Goal: Transaction & Acquisition: Purchase product/service

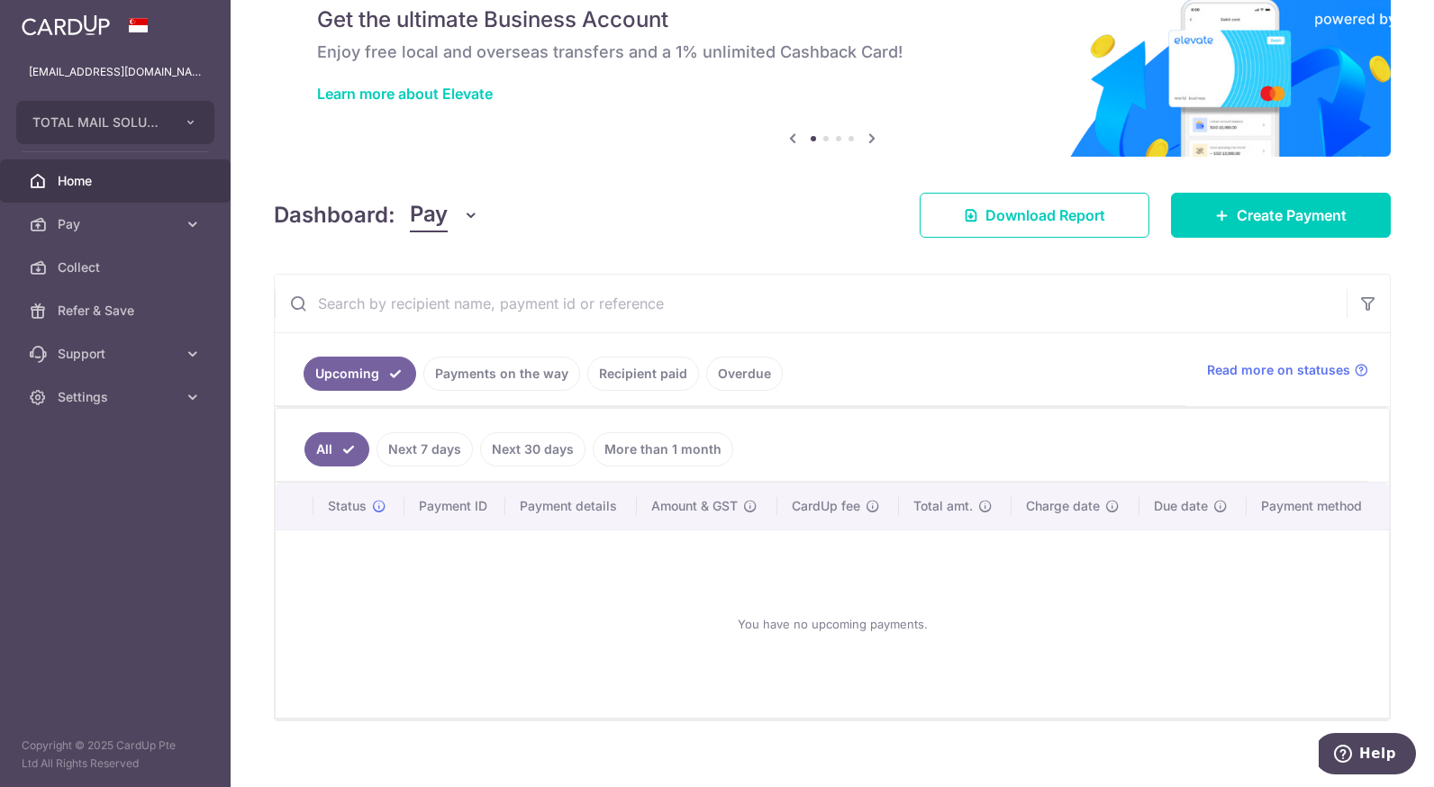
scroll to position [93, 0]
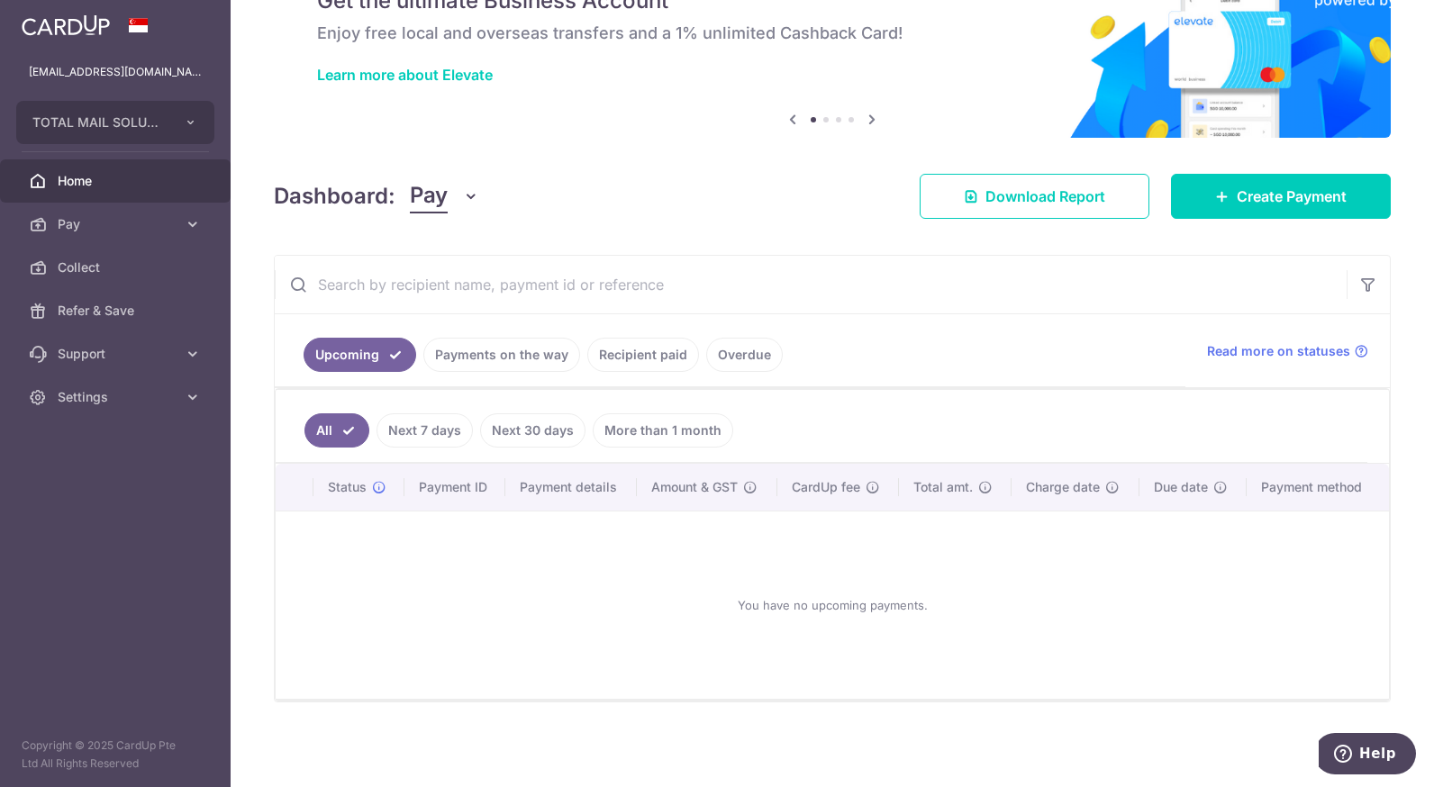
click at [654, 350] on link "Recipient paid" at bounding box center [643, 355] width 112 height 34
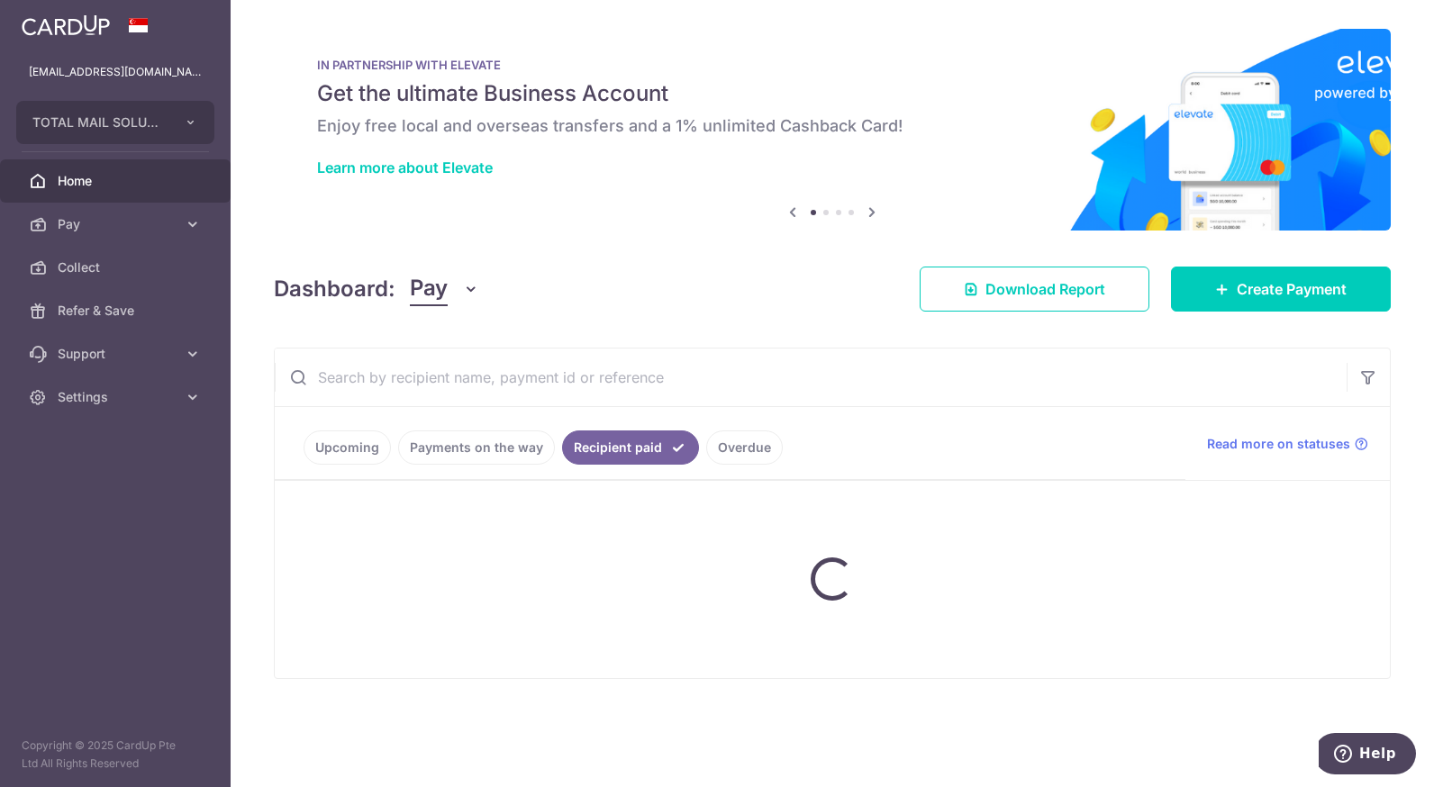
scroll to position [0, 0]
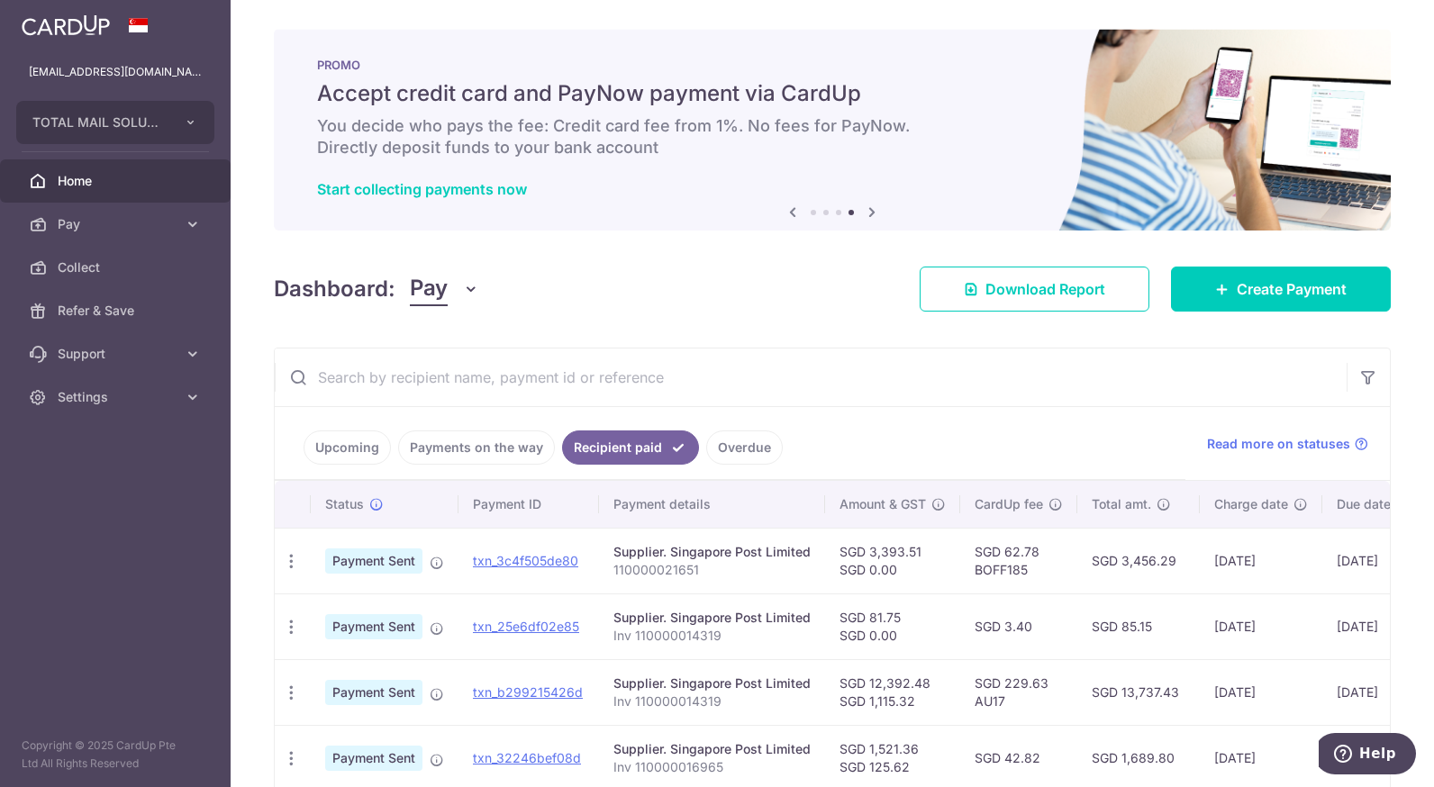
click at [295, 217] on div "PROMO Accept credit card and PayNow payment via CardUp You decide who pays the …" at bounding box center [832, 130] width 1117 height 202
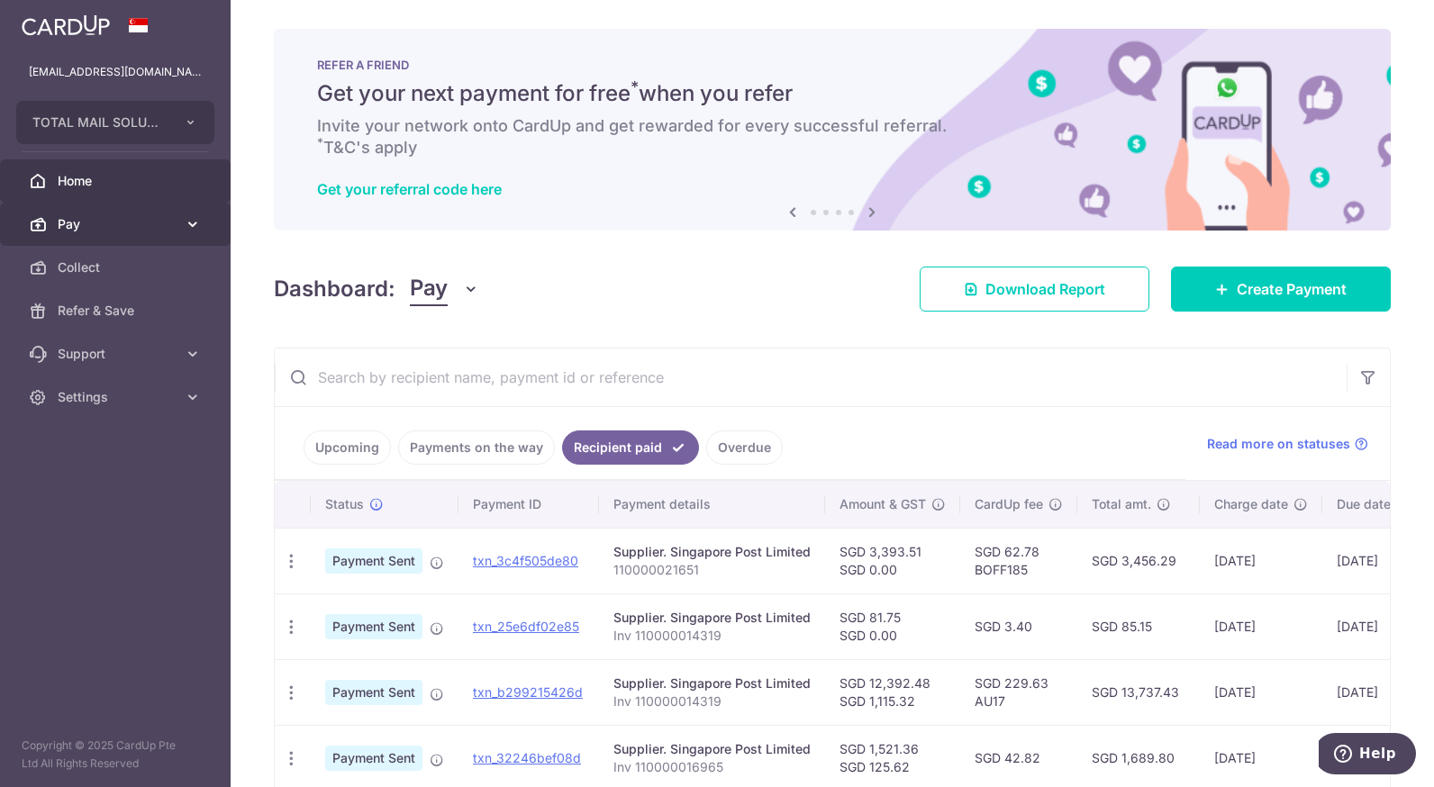
click at [192, 215] on icon at bounding box center [193, 224] width 18 height 18
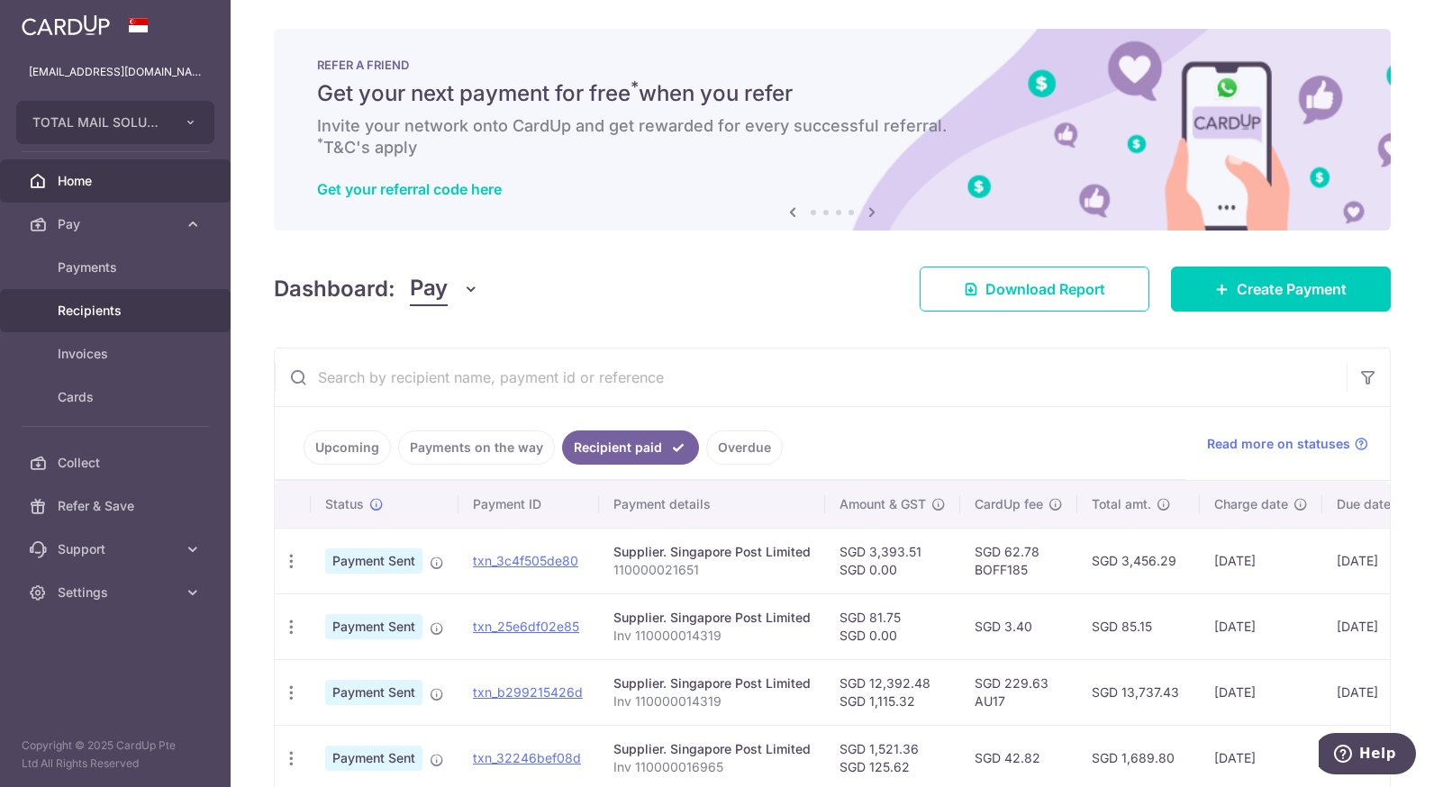
click at [151, 303] on span "Recipients" at bounding box center [117, 311] width 119 height 18
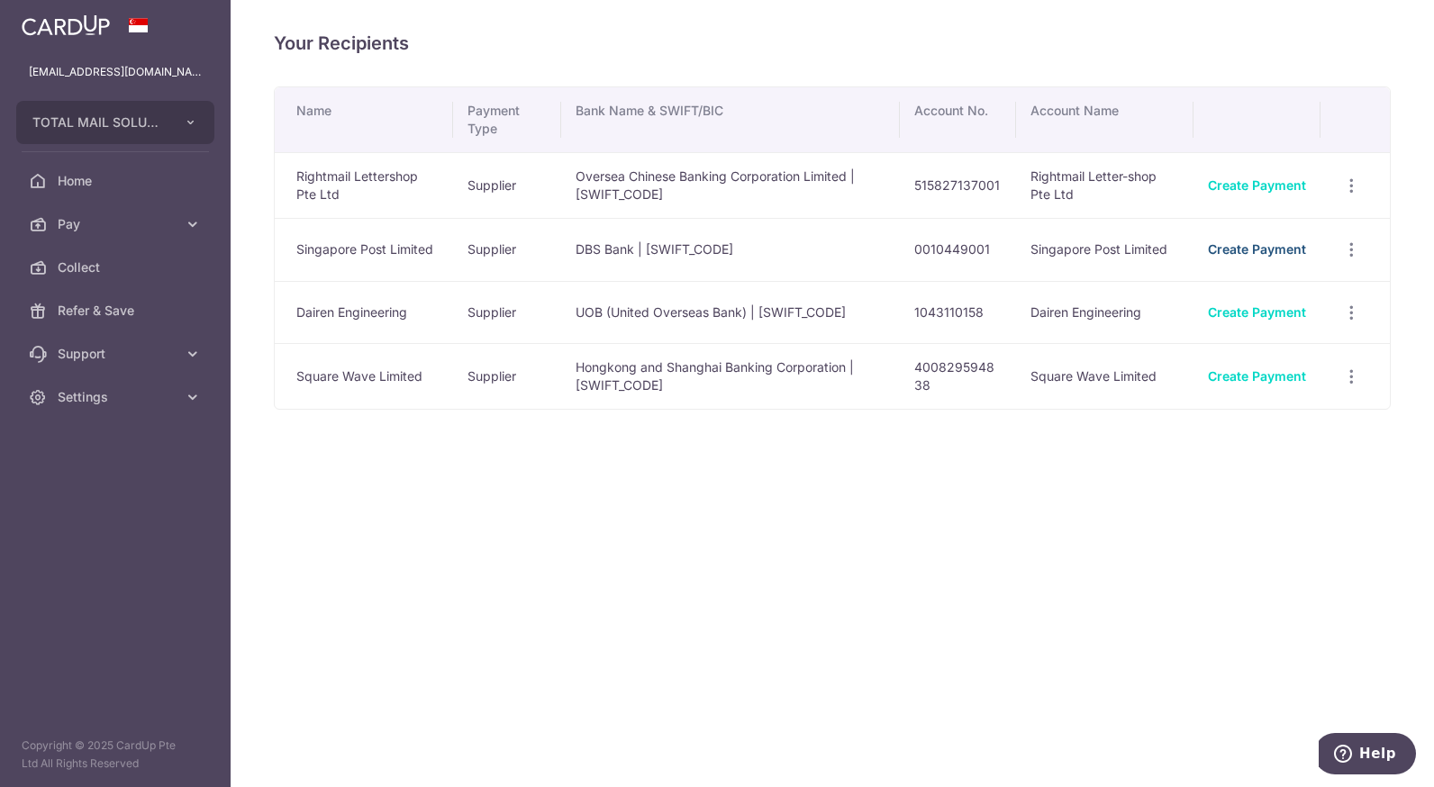
click at [1217, 250] on link "Create Payment" at bounding box center [1257, 248] width 98 height 15
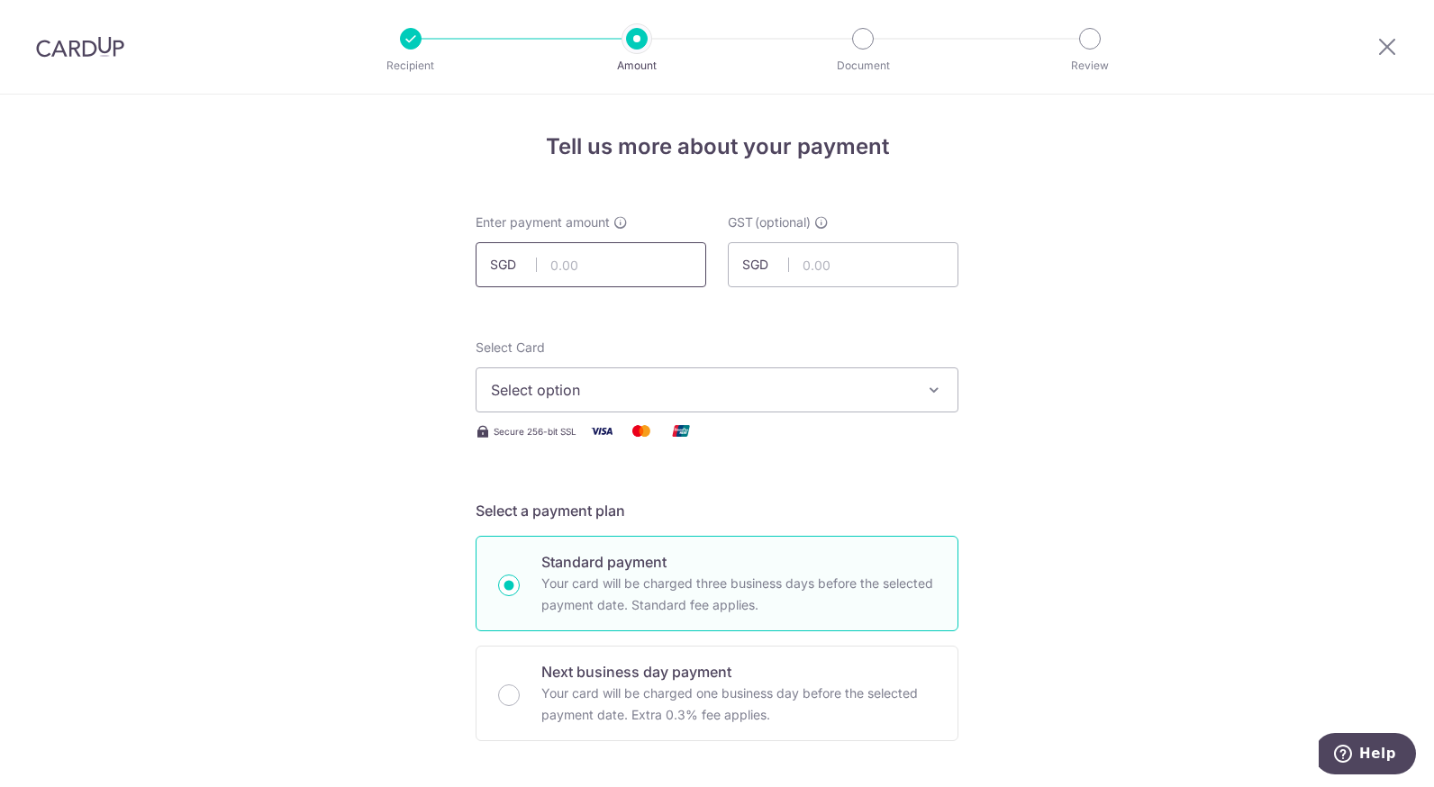
click at [598, 267] on input "text" at bounding box center [591, 264] width 231 height 45
type input "3,195.30"
click at [694, 377] on button "Select option" at bounding box center [717, 390] width 483 height 45
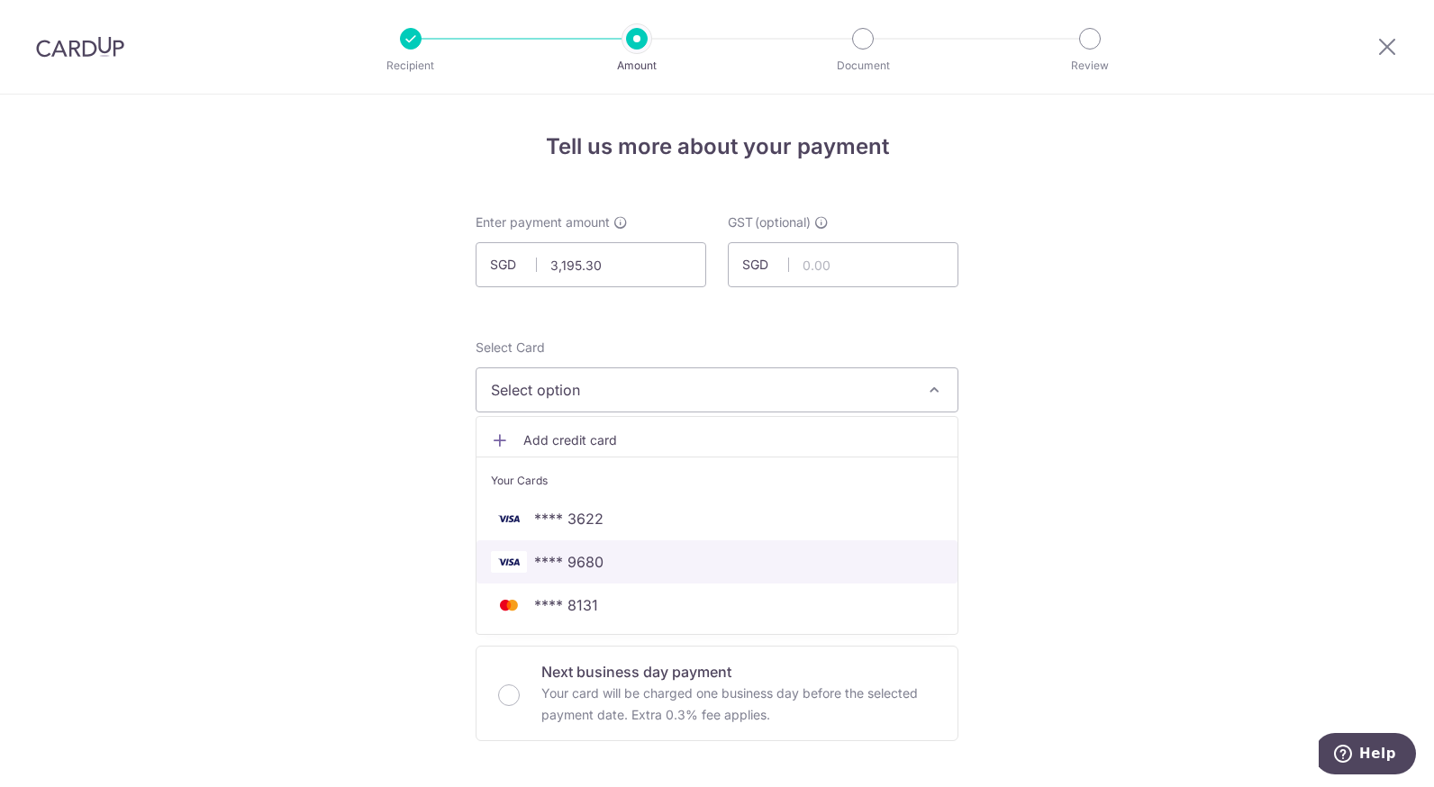
click at [621, 551] on span "**** 9680" at bounding box center [717, 562] width 452 height 22
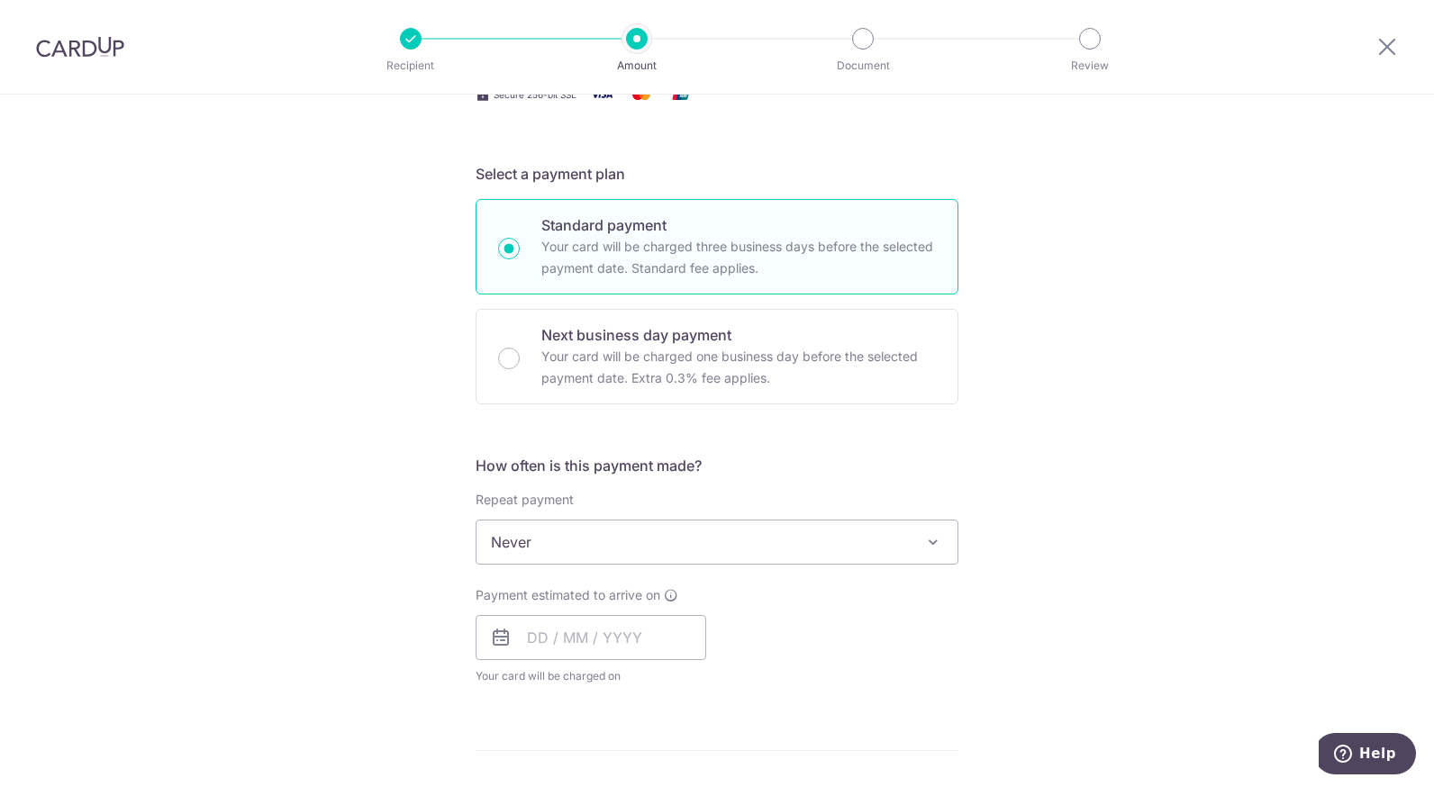
scroll to position [364, 0]
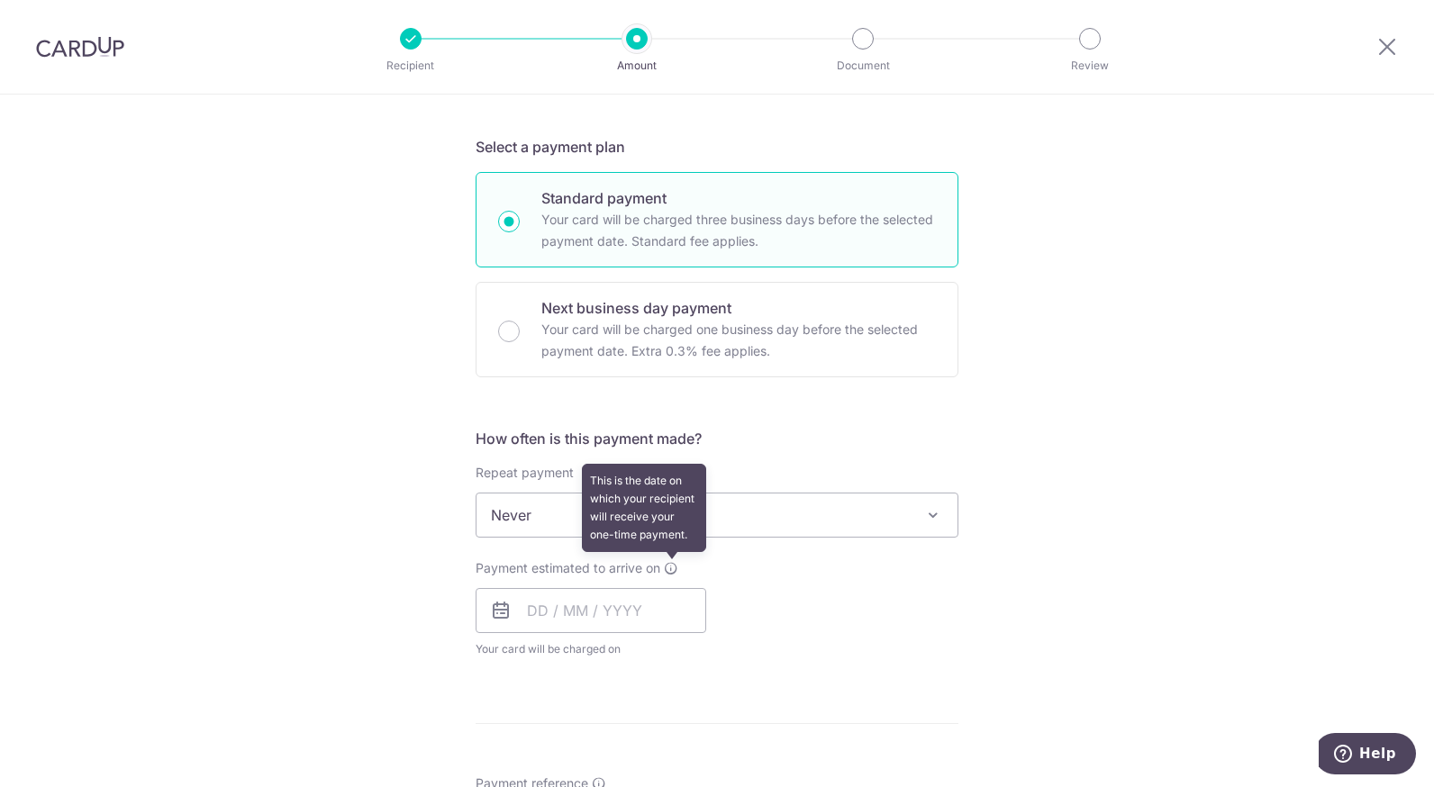
click at [671, 570] on icon at bounding box center [671, 568] width 14 height 14
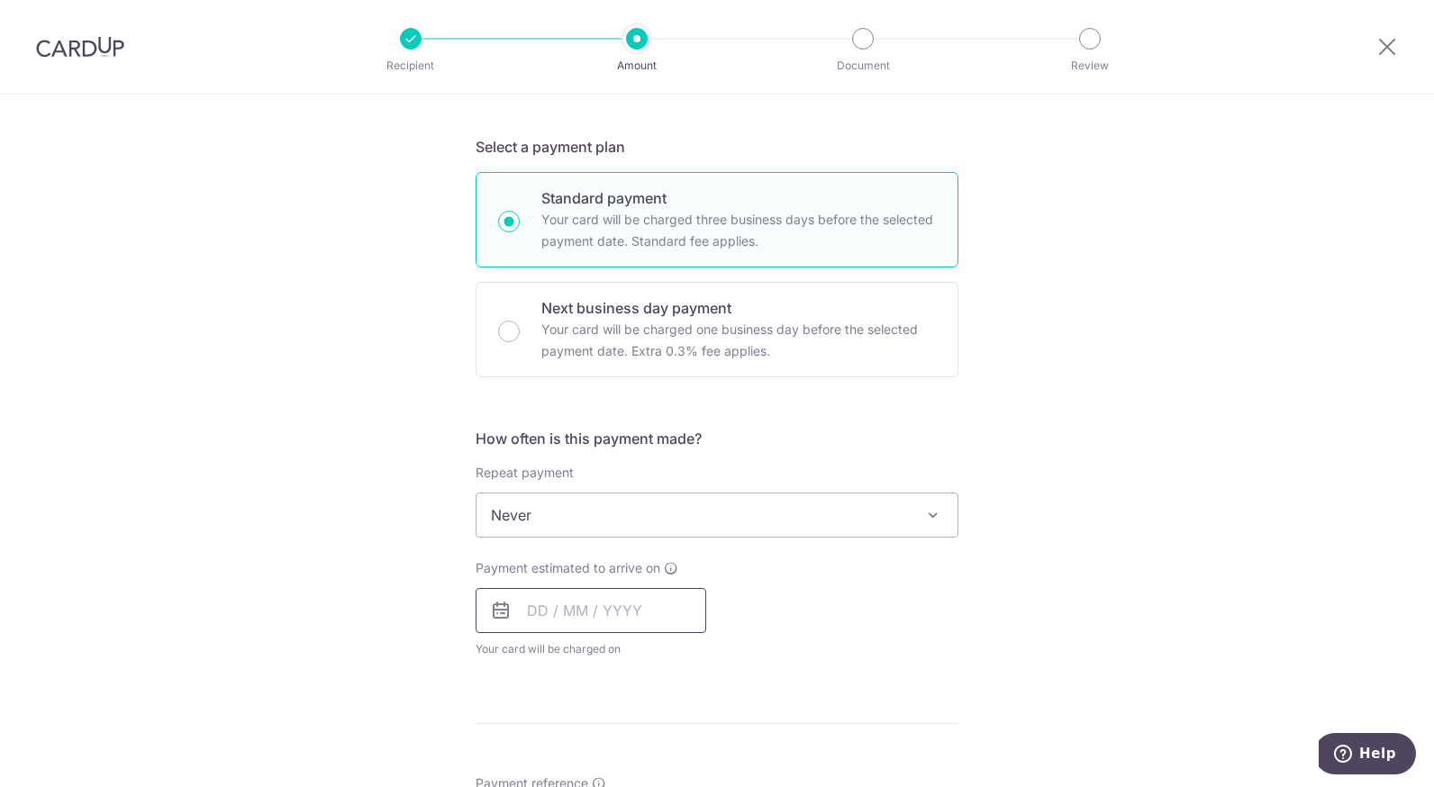
click at [650, 622] on input "text" at bounding box center [591, 610] width 231 height 45
click at [953, 682] on form "Enter payment amount SGD 3,195.30 3195.30 GST (optional) SGD Select Card **** 9…" at bounding box center [717, 623] width 483 height 1547
click at [677, 610] on input "text" at bounding box center [591, 610] width 231 height 45
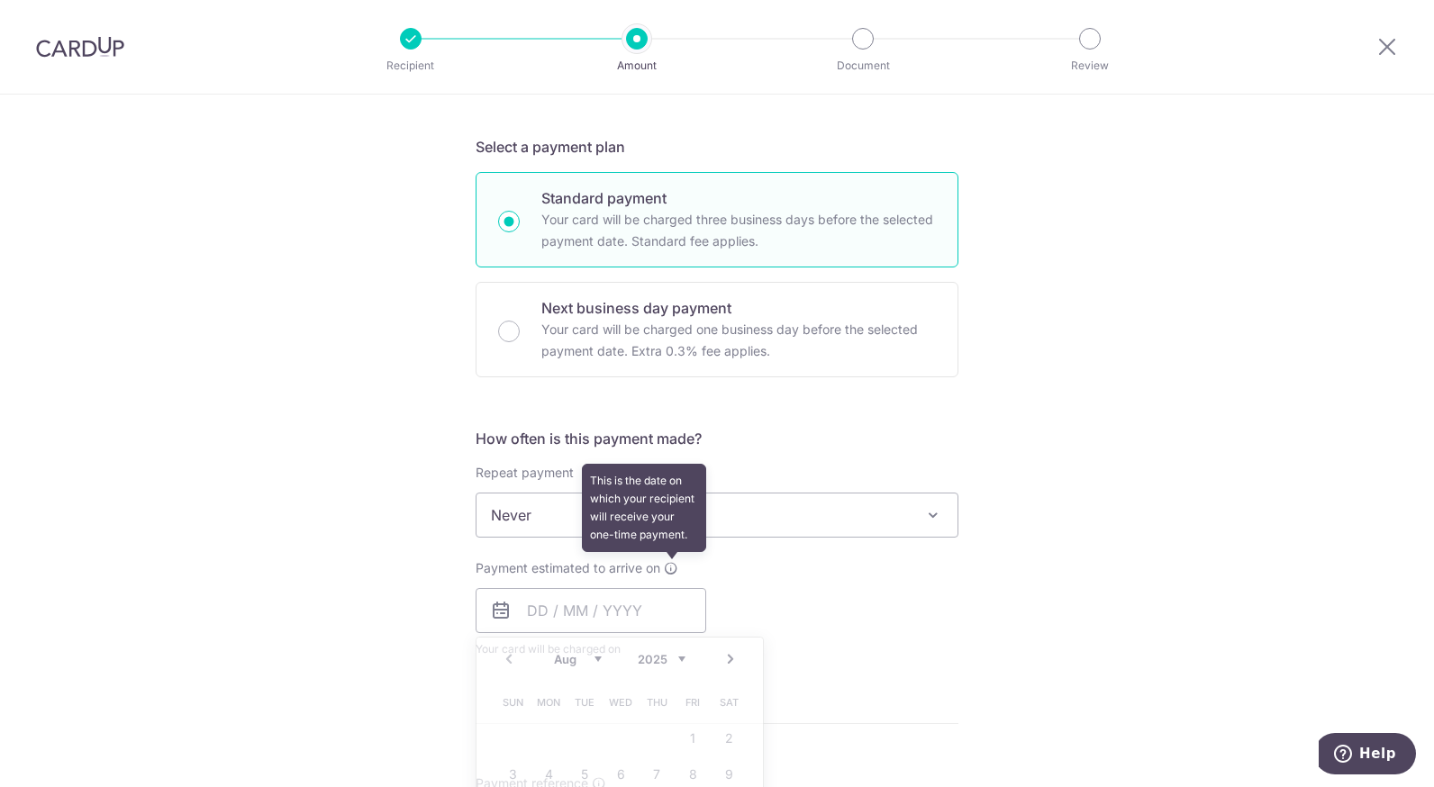
click at [664, 568] on icon at bounding box center [671, 568] width 14 height 14
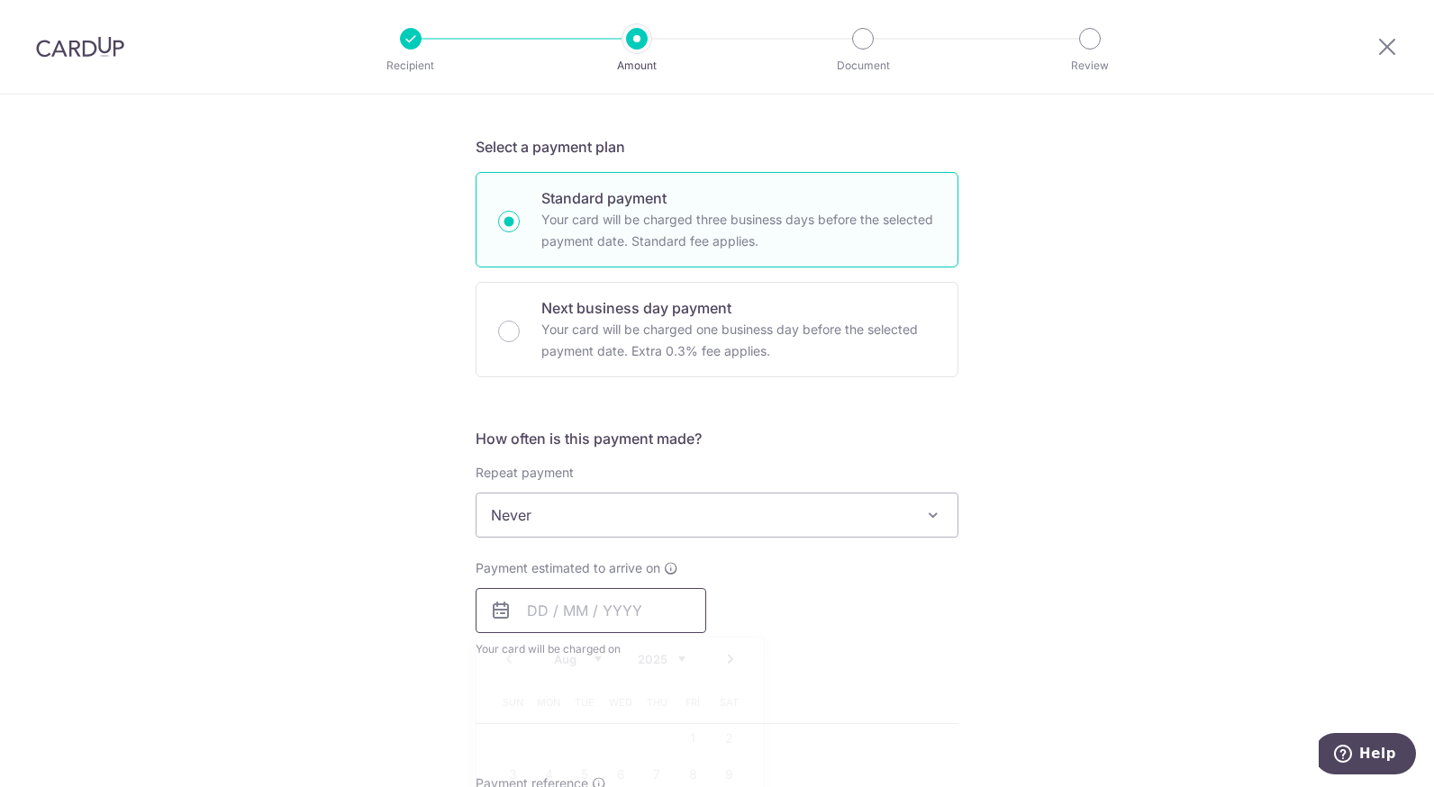
click at [666, 614] on input "text" at bounding box center [591, 610] width 231 height 45
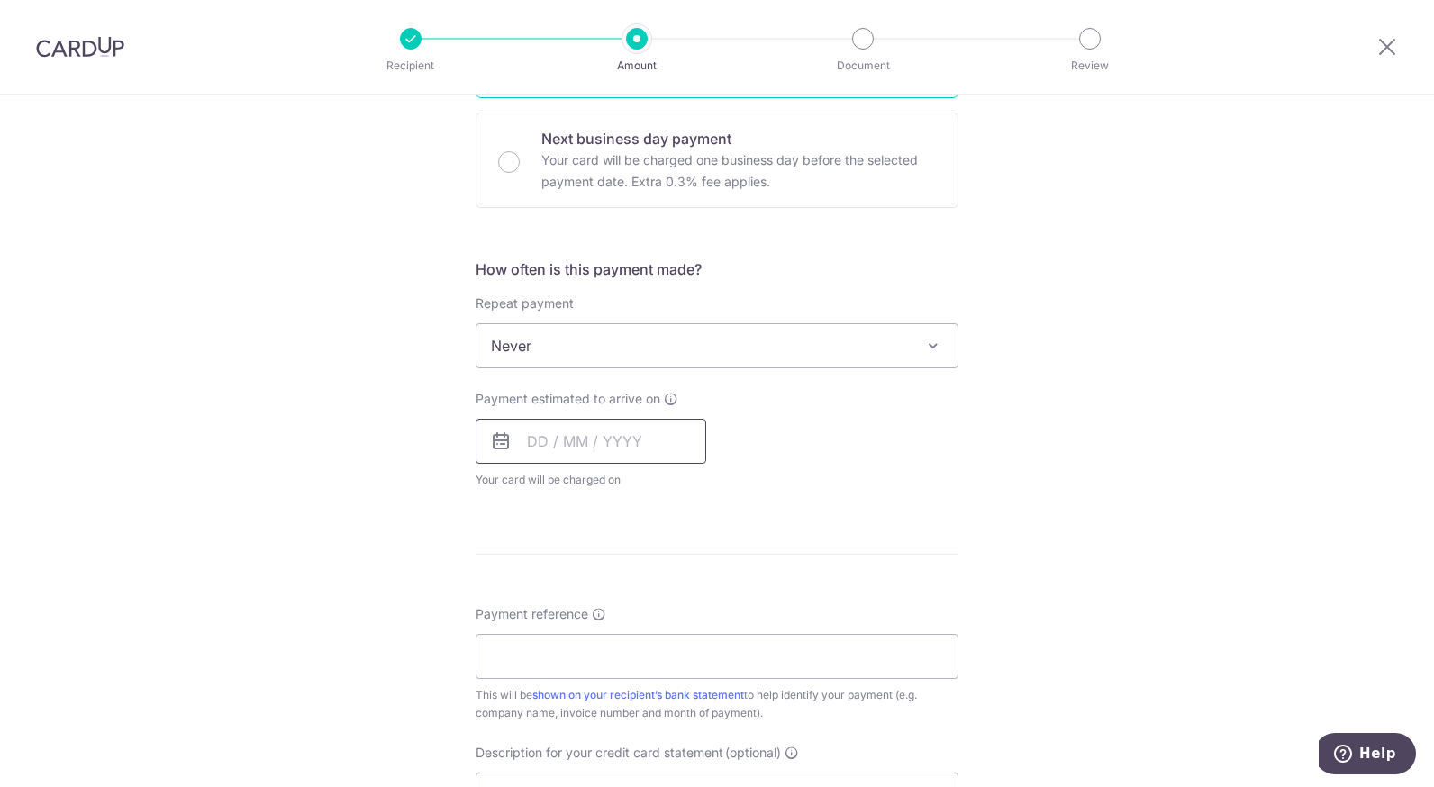
scroll to position [541, 0]
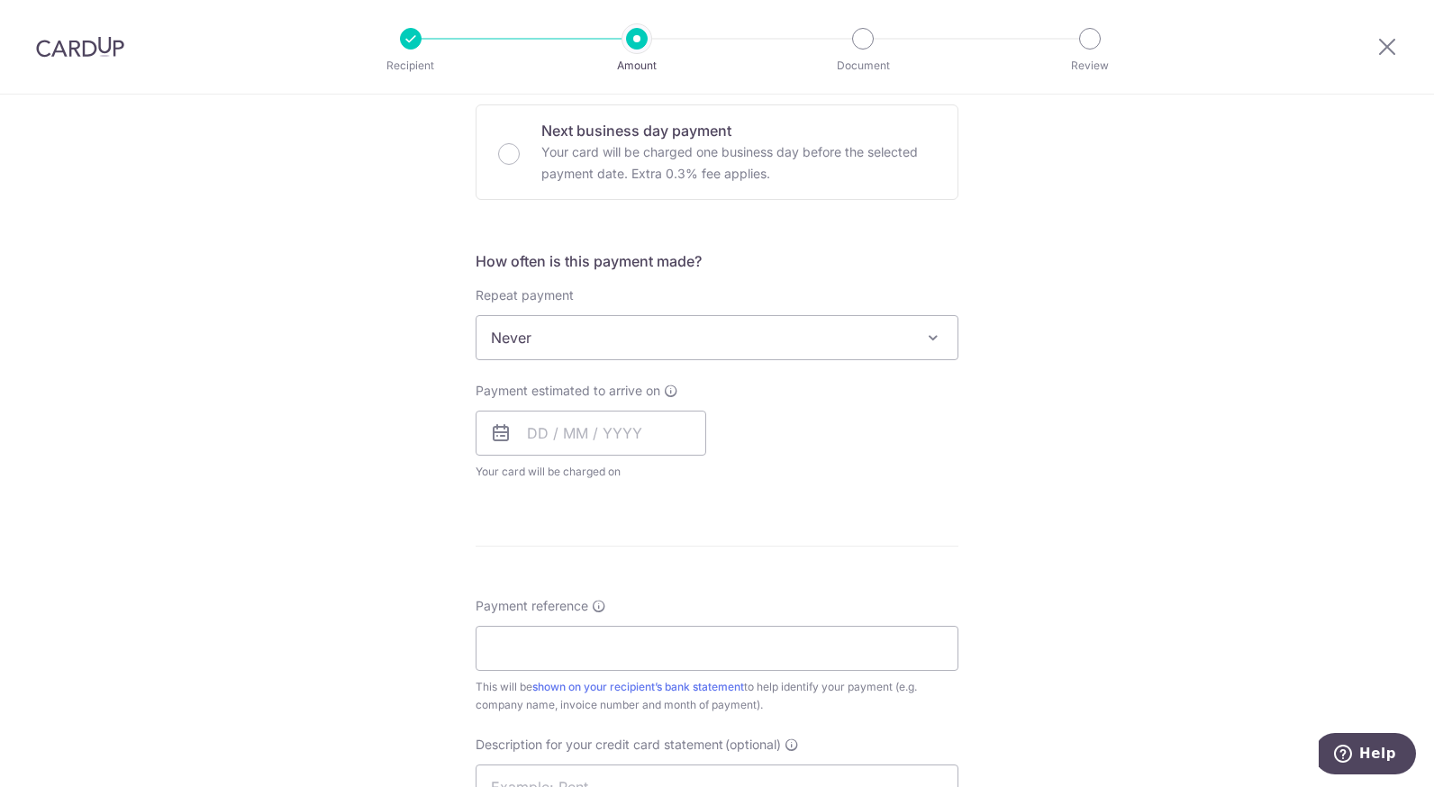
click at [816, 457] on div "Payment estimated to arrive on Prev Next Aug Sep Oct Nov Dec 2025 2026 2027 202…" at bounding box center [717, 431] width 504 height 99
click at [702, 638] on input "Payment reference" at bounding box center [717, 648] width 483 height 45
click at [612, 651] on input "Payment reference" at bounding box center [717, 648] width 483 height 45
click at [612, 651] on input "110000026467" at bounding box center [717, 648] width 483 height 45
type input "110000026467"
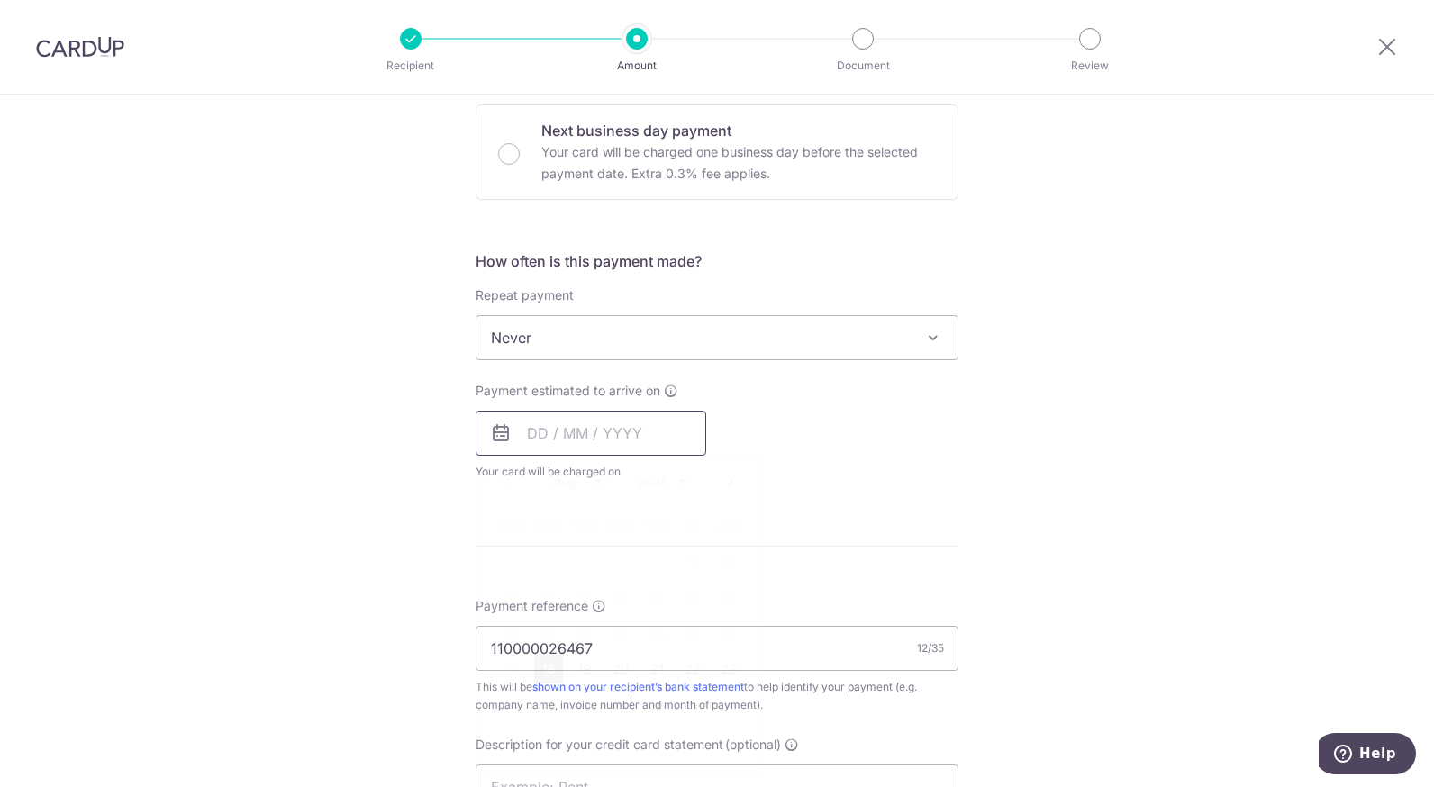
click at [666, 430] on input "text" at bounding box center [591, 433] width 231 height 45
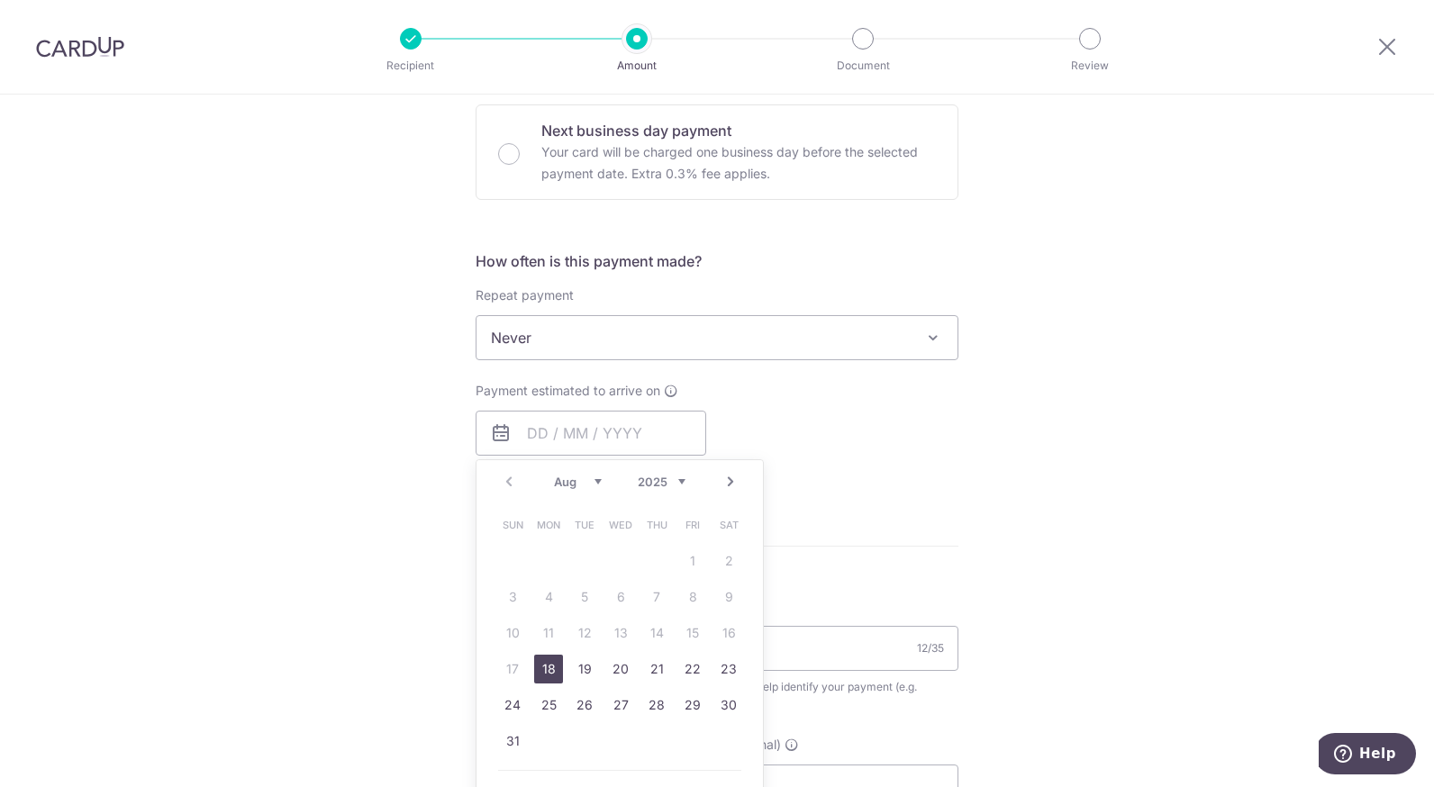
click at [542, 677] on link "18" at bounding box center [548, 669] width 29 height 29
type input "18/08/2025"
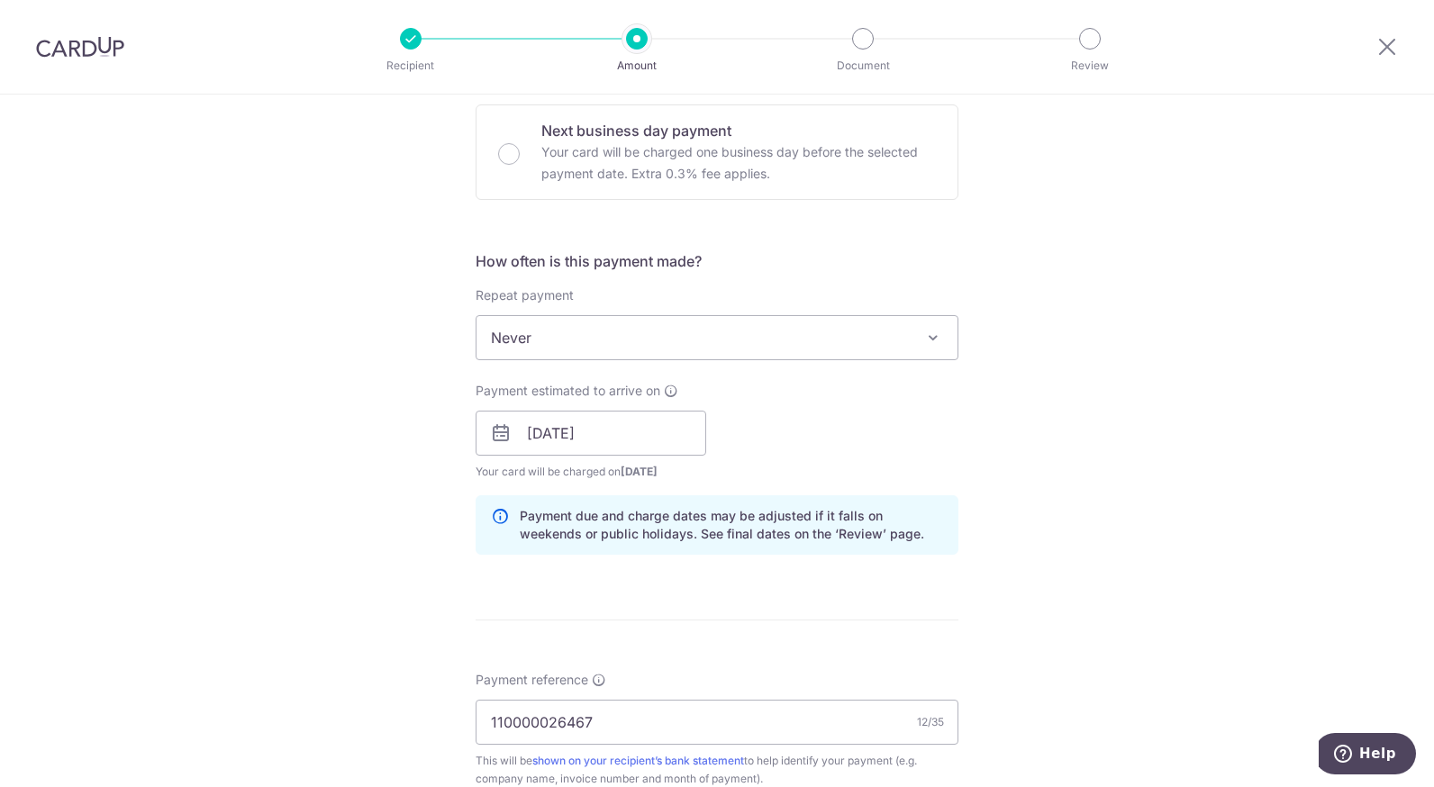
click at [849, 432] on div "Payment estimated to arrive on 18/08/2025 Prev Next Aug Sep Oct Nov Dec 2025 20…" at bounding box center [717, 431] width 504 height 99
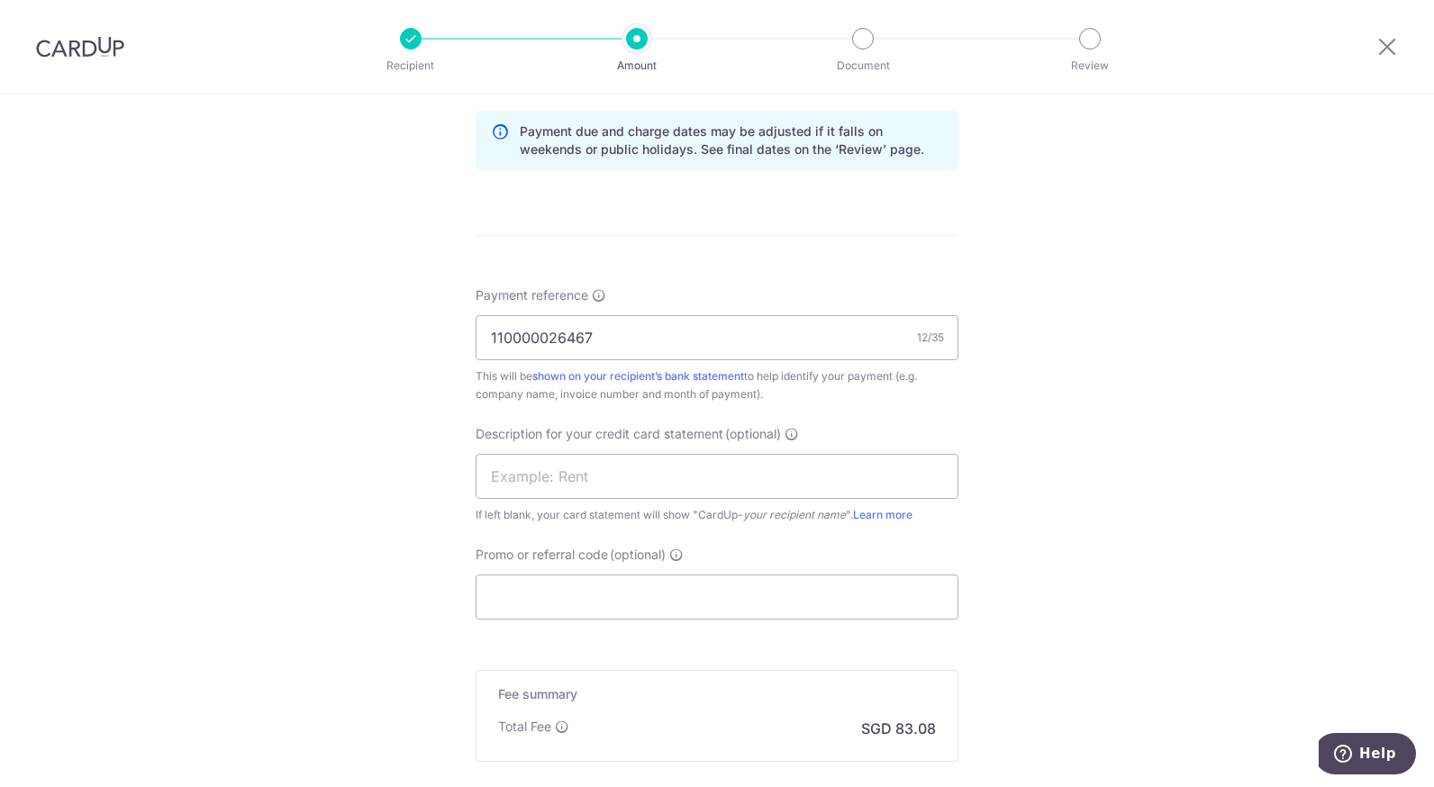
scroll to position [996, 0]
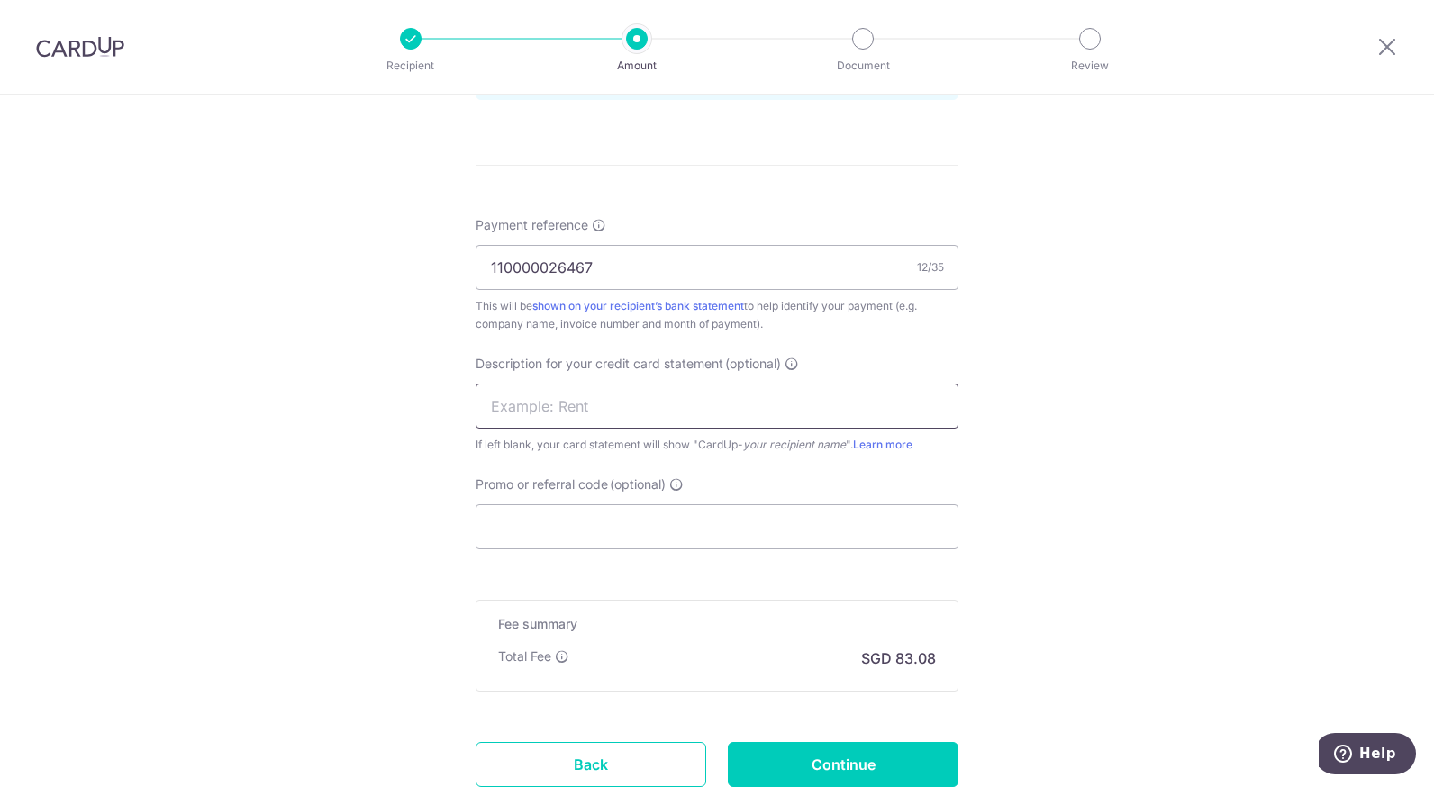
click at [816, 393] on input "text" at bounding box center [717, 406] width 483 height 45
type input "Singpost"
type input "BOFF185"
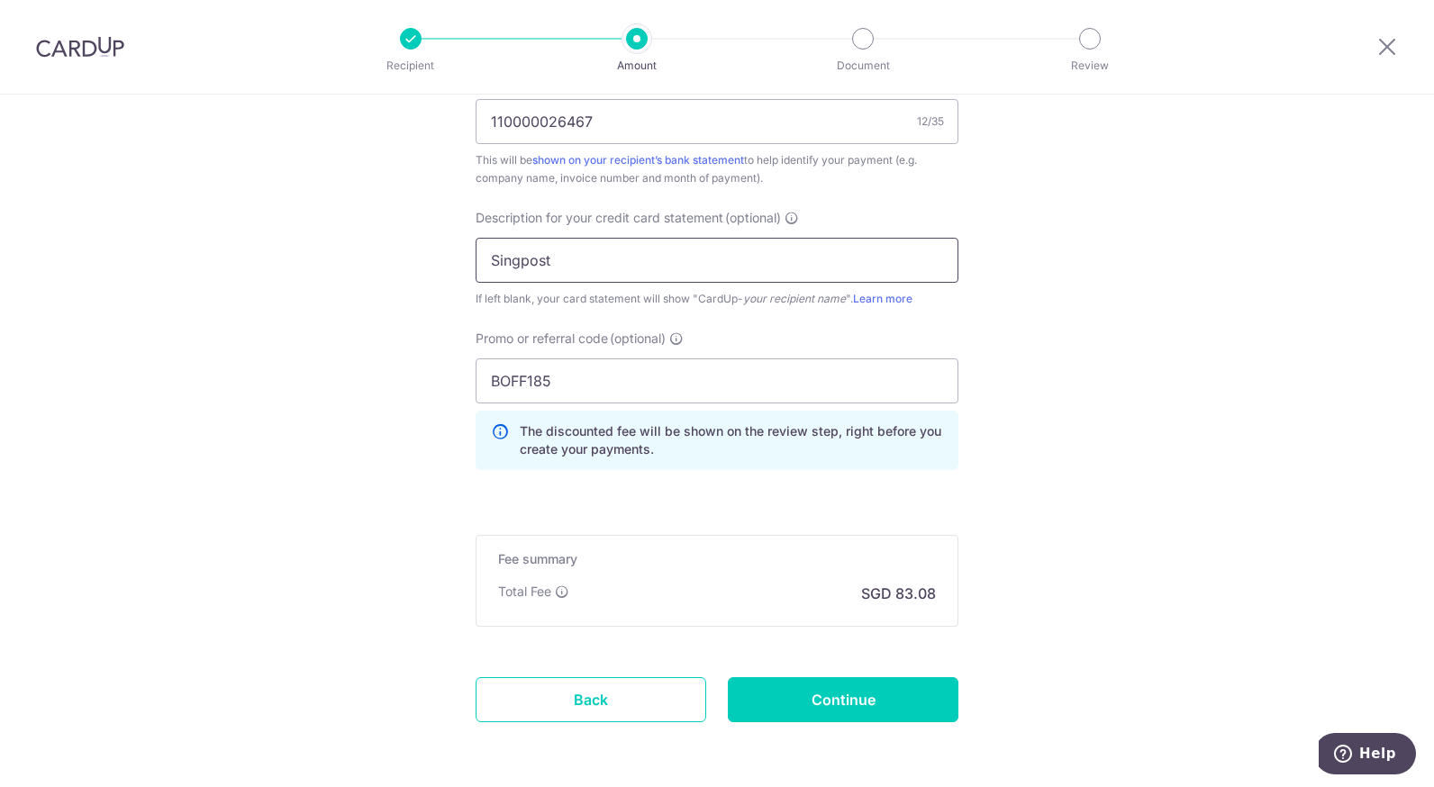
scroll to position [1143, 0]
click at [907, 705] on input "Continue" at bounding box center [843, 699] width 231 height 45
type input "Create Schedule"
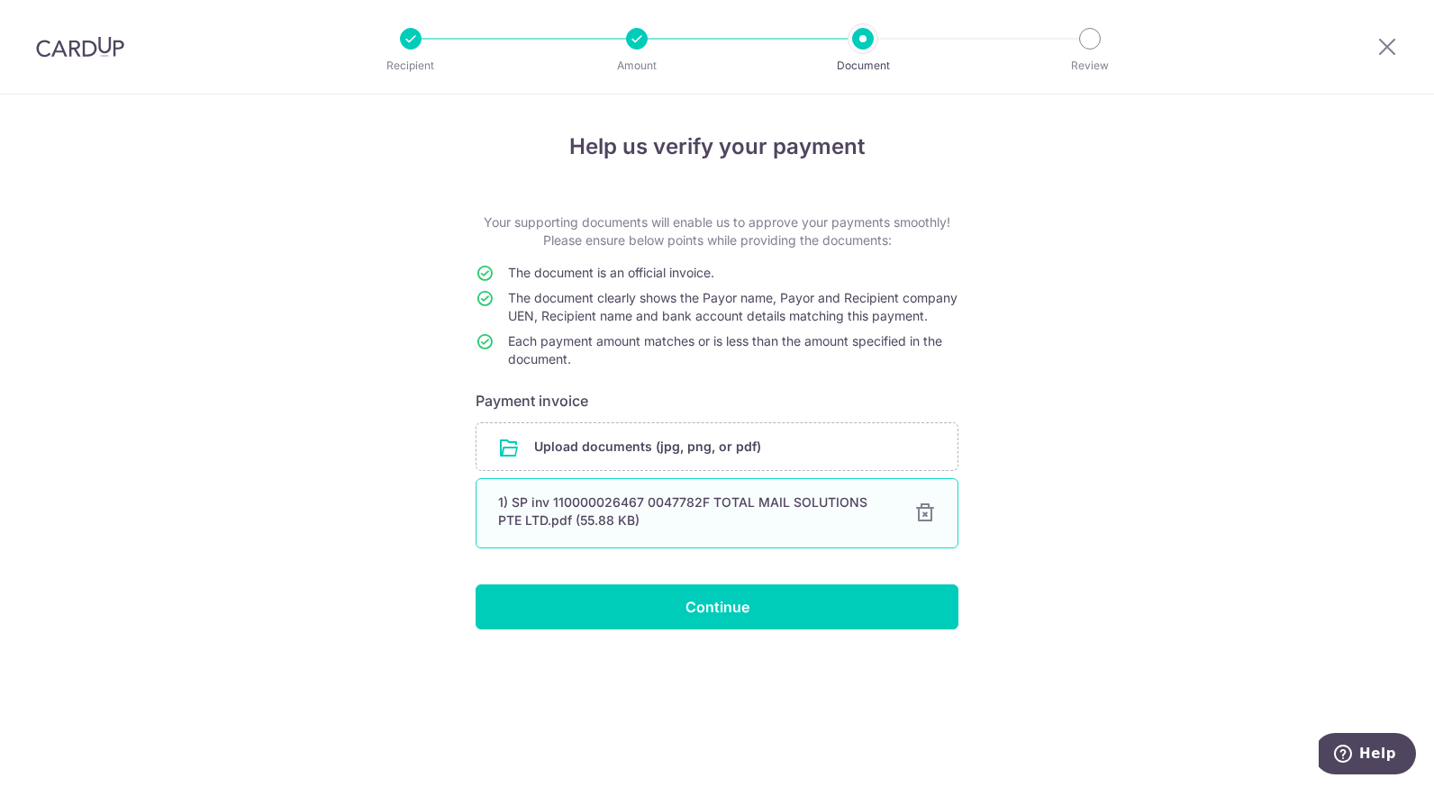
click at [591, 528] on div "1) SP inv 110000026467 0047782F TOTAL MAIL SOLUTIONS PTE LTD.pdf (55.88 KB)" at bounding box center [695, 512] width 395 height 36
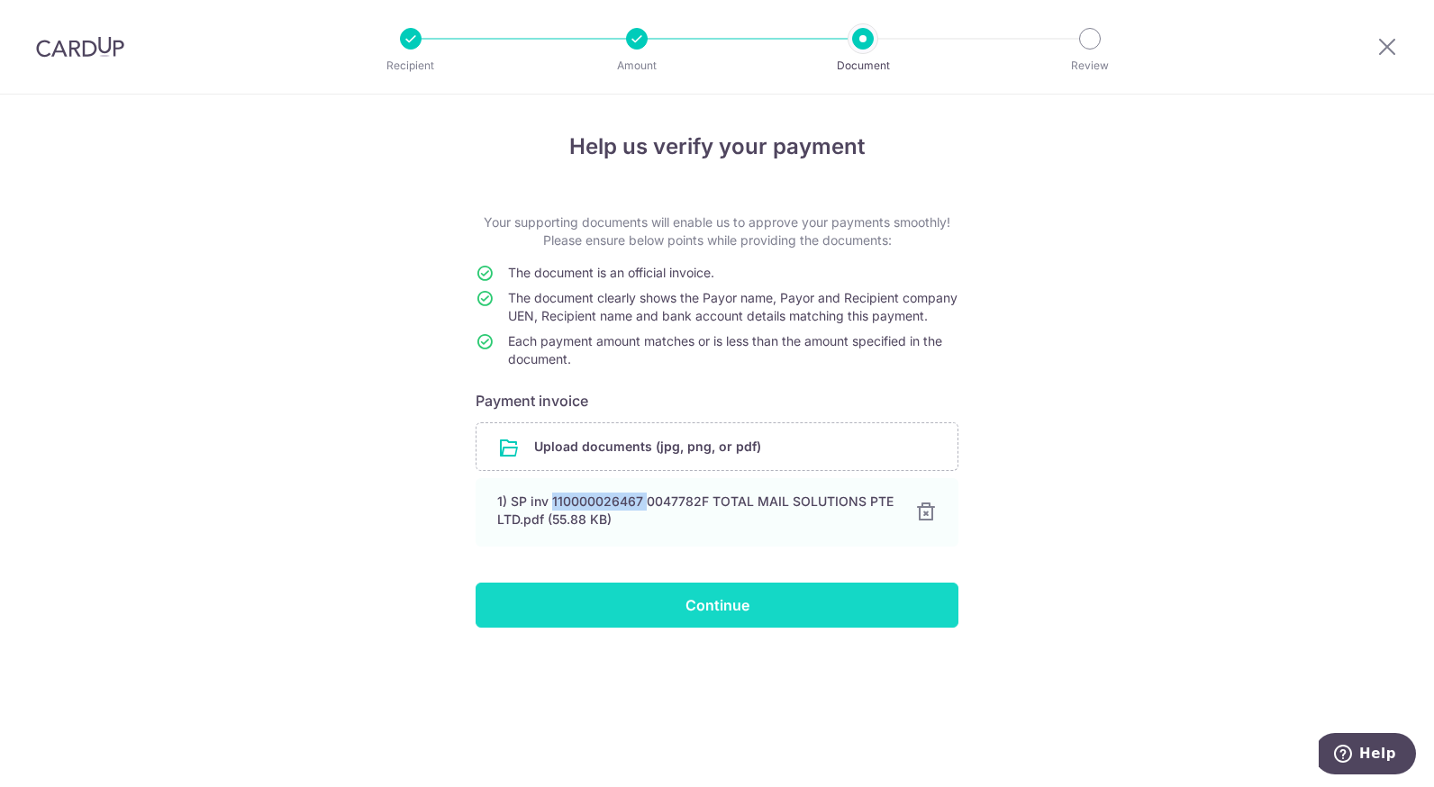
click at [565, 619] on input "Continue" at bounding box center [717, 605] width 483 height 45
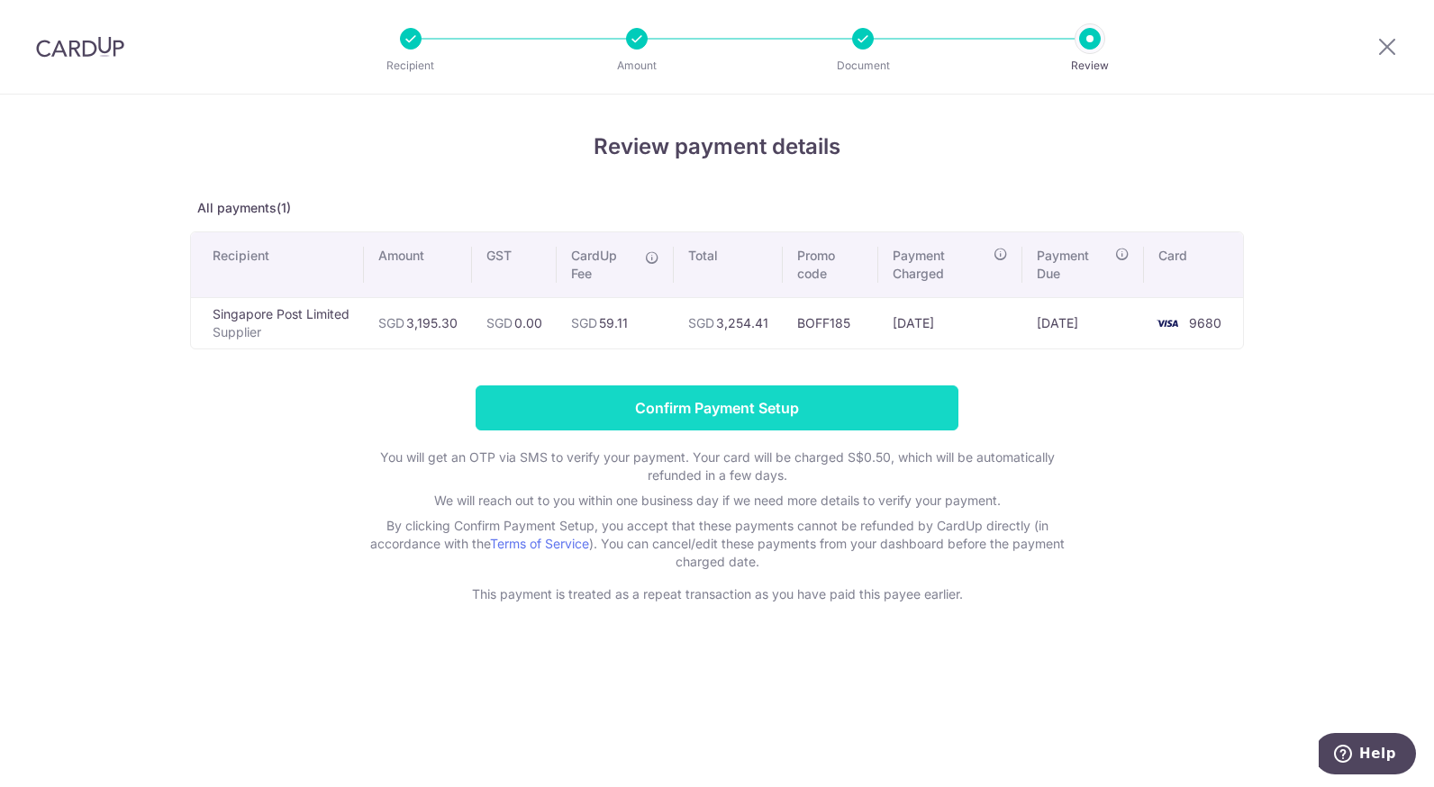
click at [659, 402] on input "Confirm Payment Setup" at bounding box center [717, 408] width 483 height 45
